Goal: Information Seeking & Learning: Learn about a topic

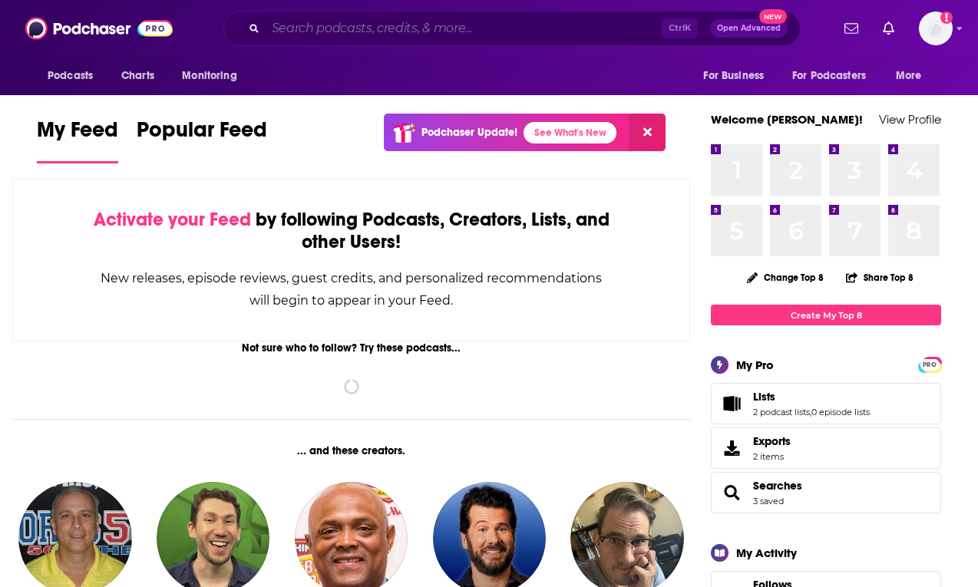
click at [410, 25] on input "Search podcasts, credits, & more..." at bounding box center [463, 28] width 396 height 25
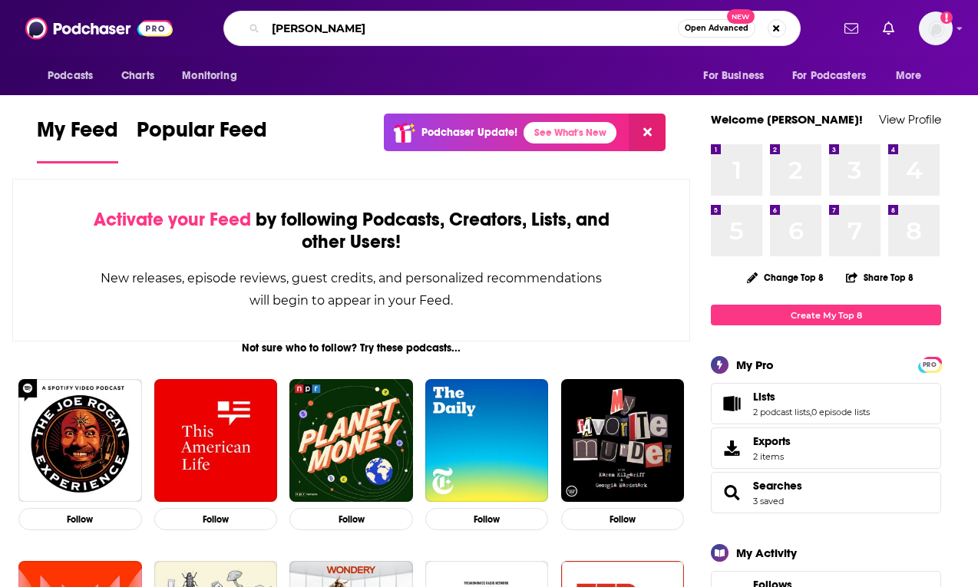
type input "[PERSON_NAME]"
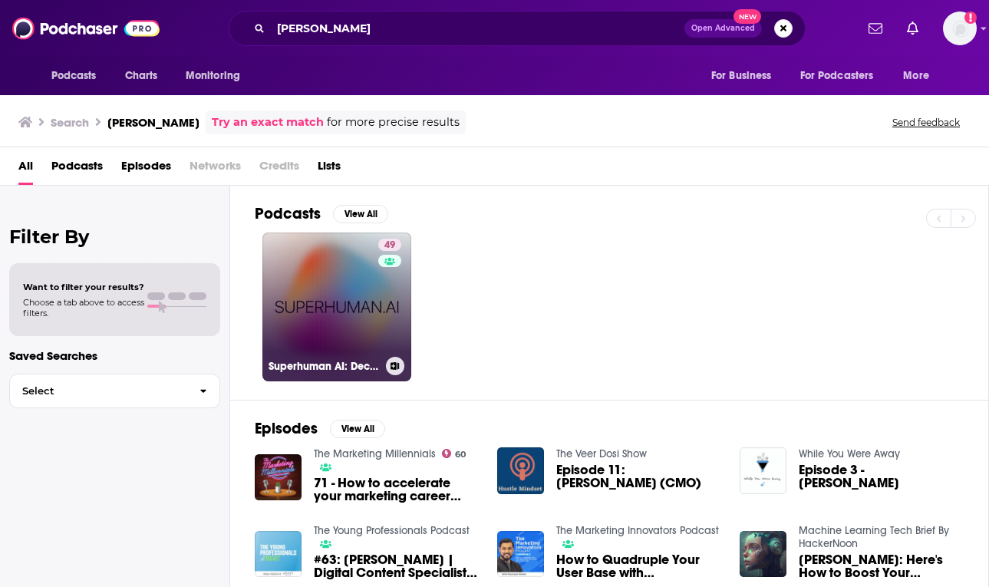
click at [338, 285] on link "49 Superhuman AI: Decoding the Future" at bounding box center [336, 306] width 149 height 149
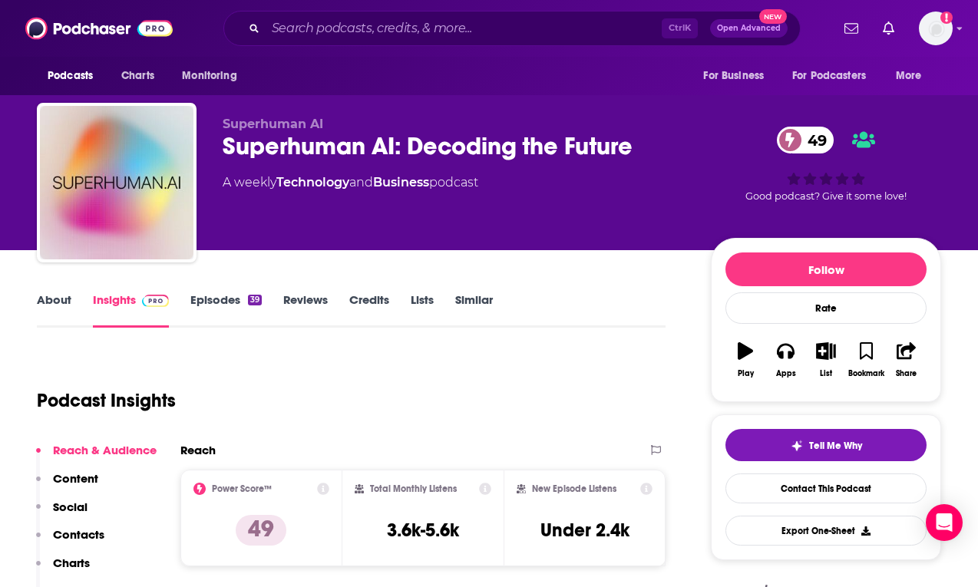
click at [226, 302] on link "Episodes 39" at bounding box center [225, 309] width 71 height 35
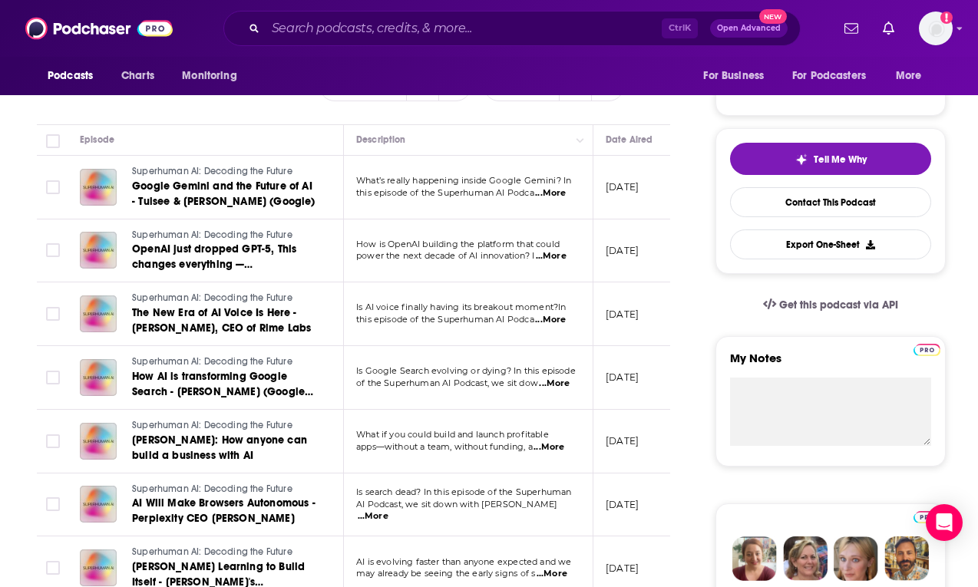
scroll to position [282, 0]
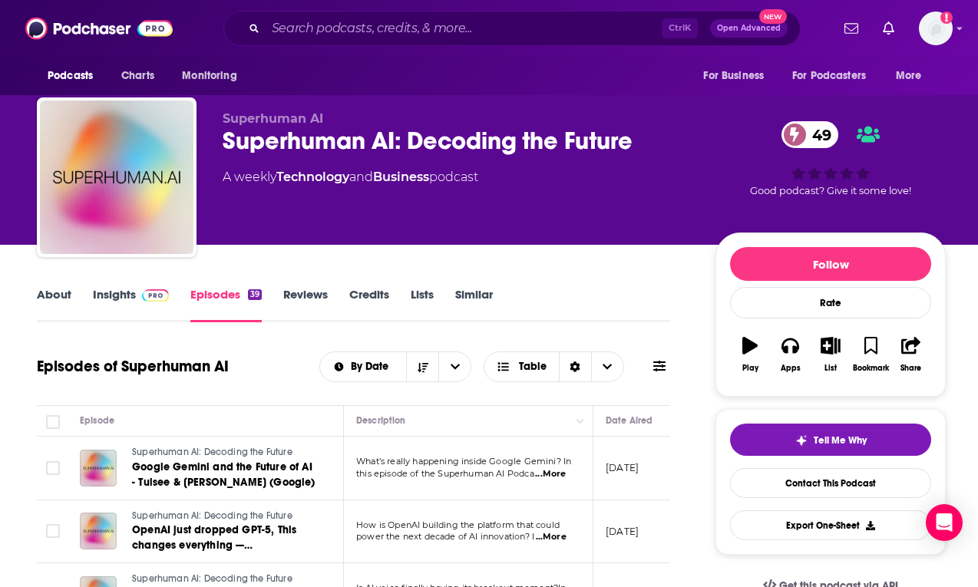
scroll to position [0, 0]
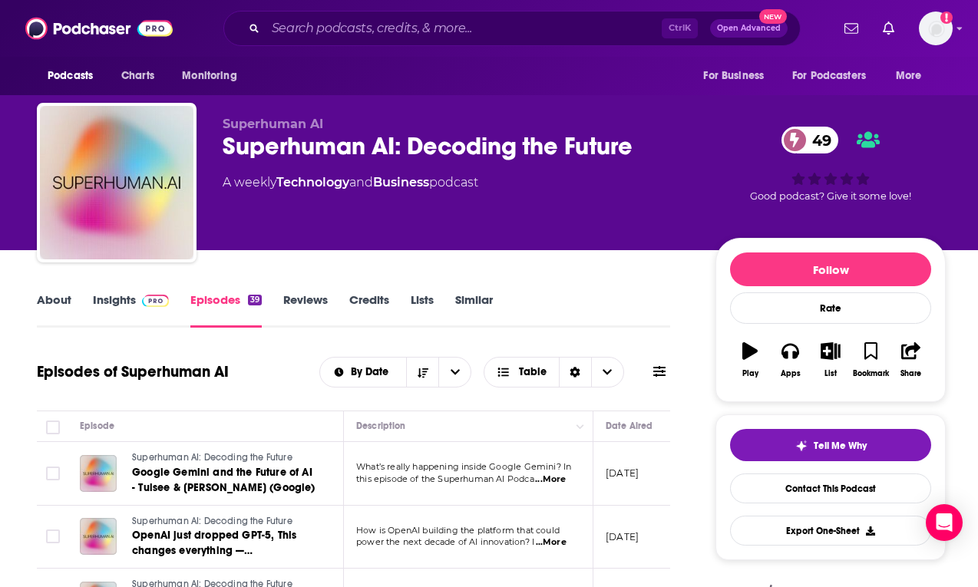
click at [137, 295] on span at bounding box center [152, 299] width 33 height 15
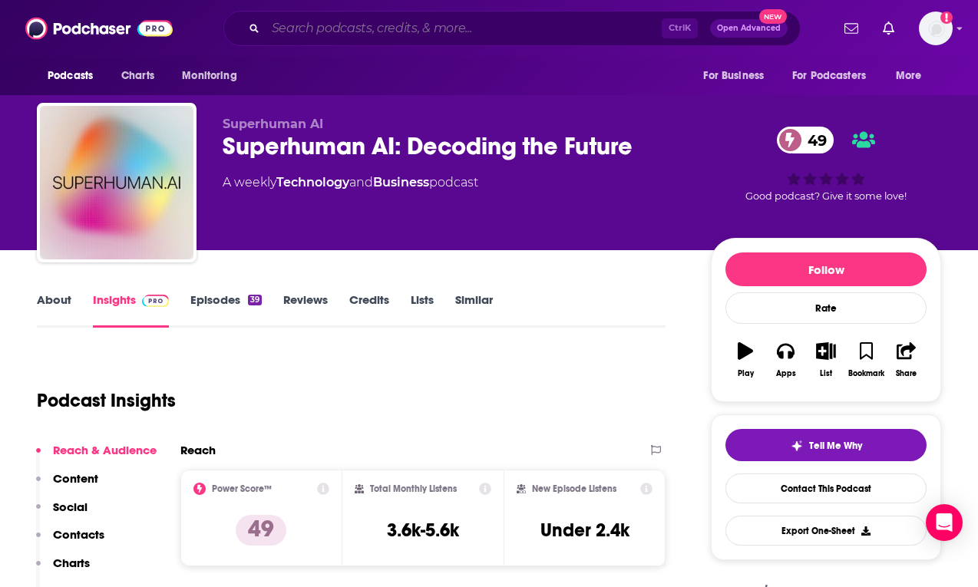
click at [415, 31] on input "Search podcasts, credits, & more..." at bounding box center [463, 28] width 396 height 25
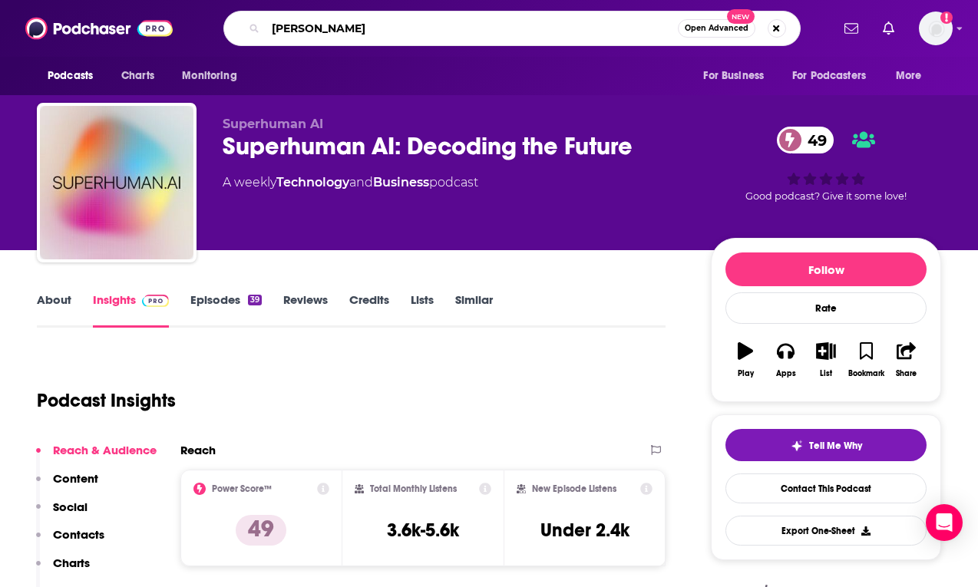
type input "[PERSON_NAME]"
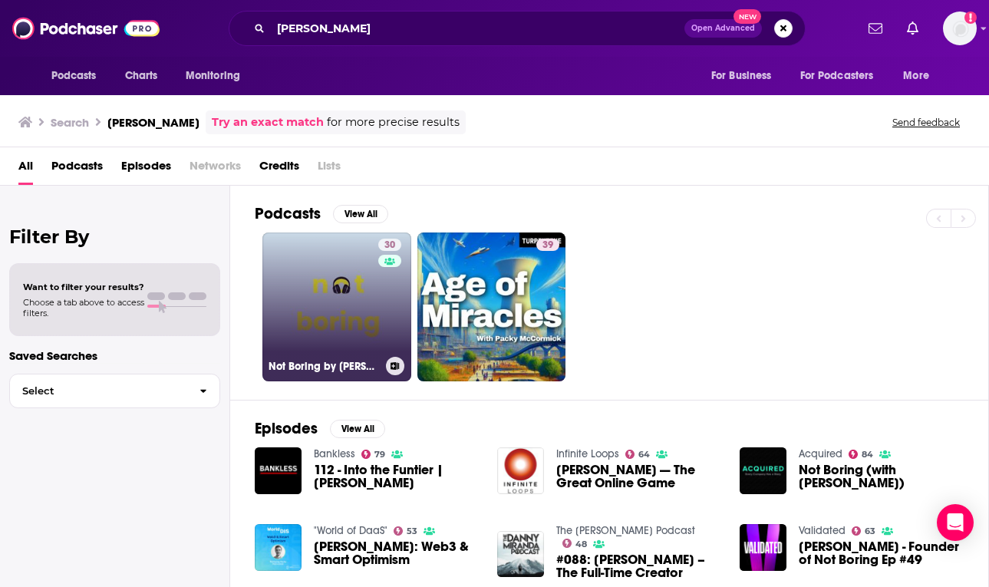
click at [316, 330] on link "30 Not Boring by [PERSON_NAME]" at bounding box center [336, 306] width 149 height 149
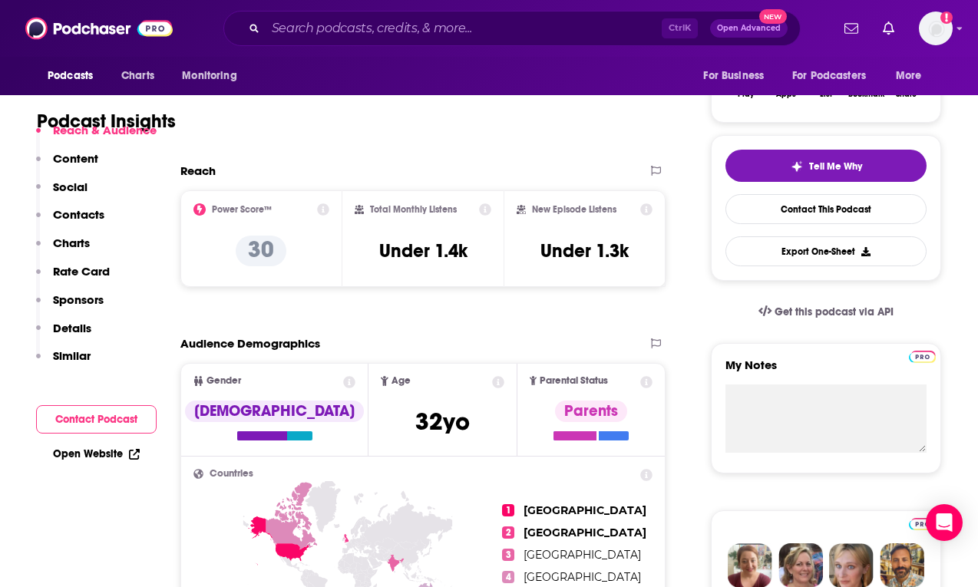
scroll to position [282, 0]
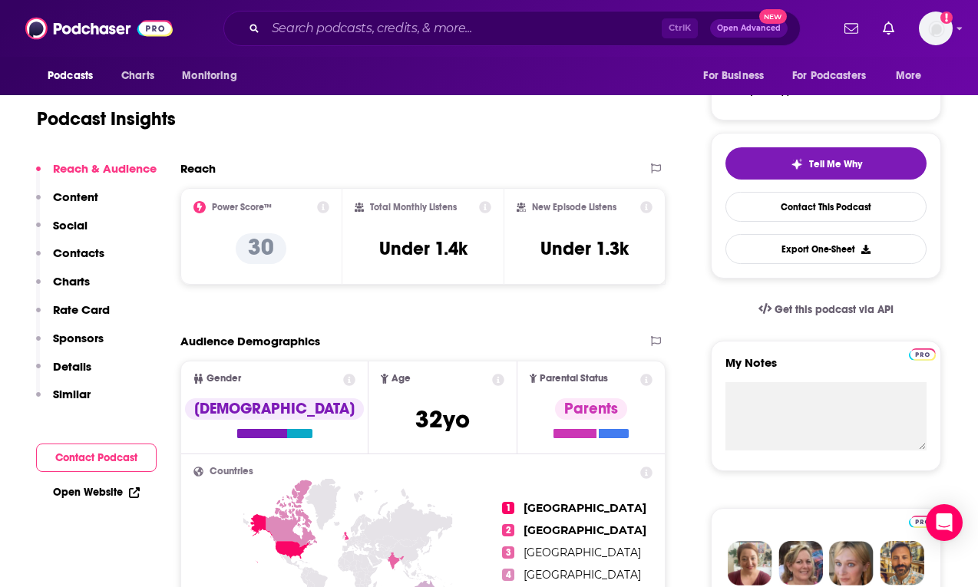
scroll to position [0, 0]
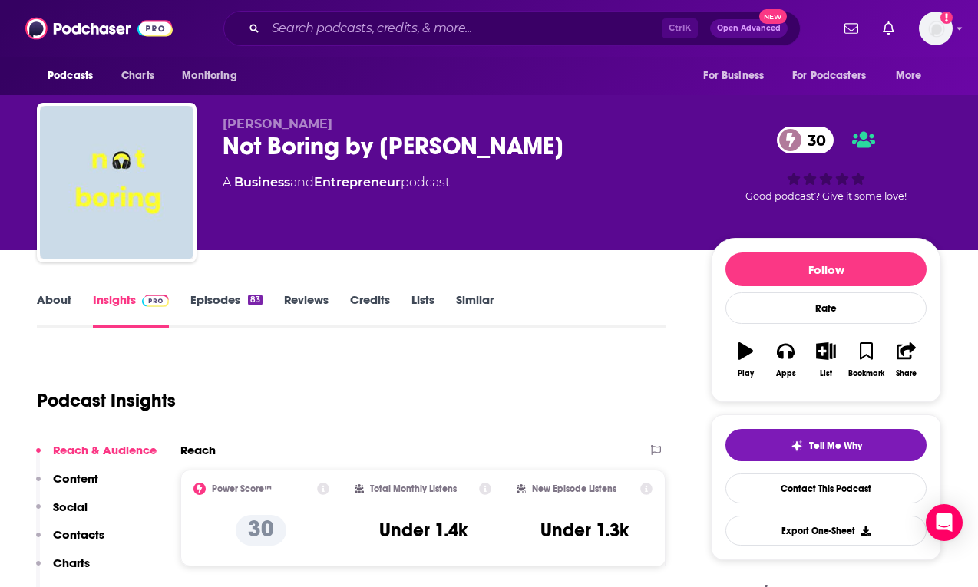
click at [226, 305] on link "Episodes 83" at bounding box center [226, 309] width 72 height 35
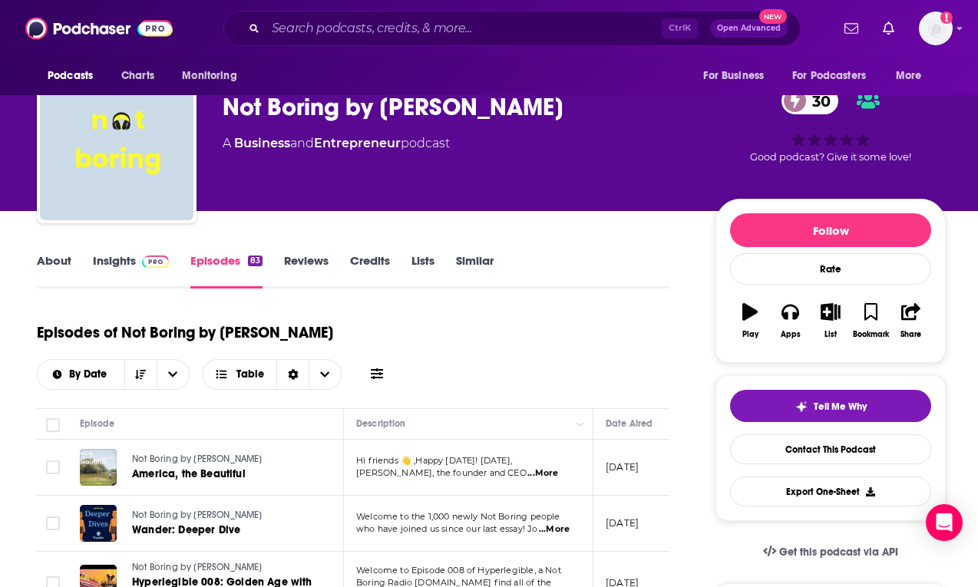
scroll to position [282, 0]
